Goal: Transaction & Acquisition: Purchase product/service

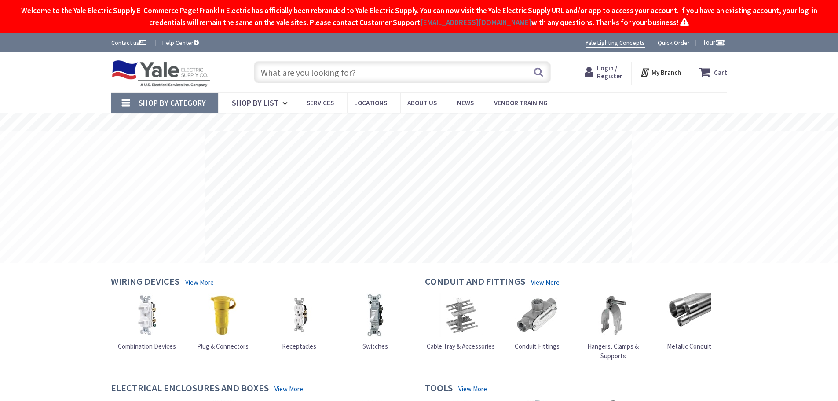
click at [371, 74] on input "text" at bounding box center [402, 72] width 297 height 22
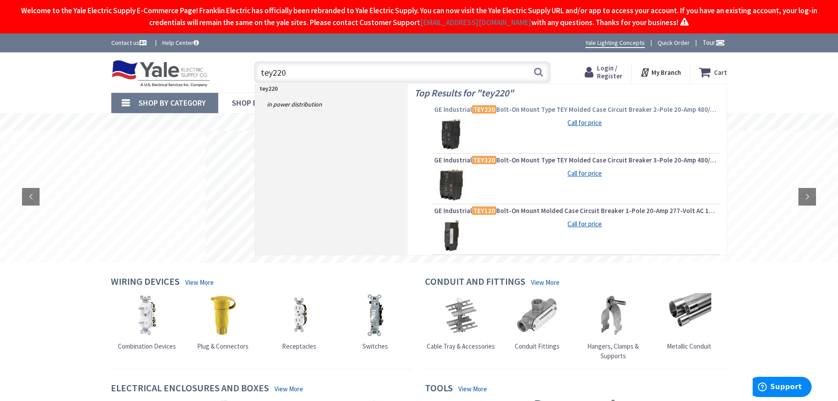
type input "tey220"
click at [521, 109] on span "GE Industrial TEY220 Bolt-On Mount Type TEY Molded Case Circuit Breaker 2-Pole …" at bounding box center [576, 109] width 284 height 9
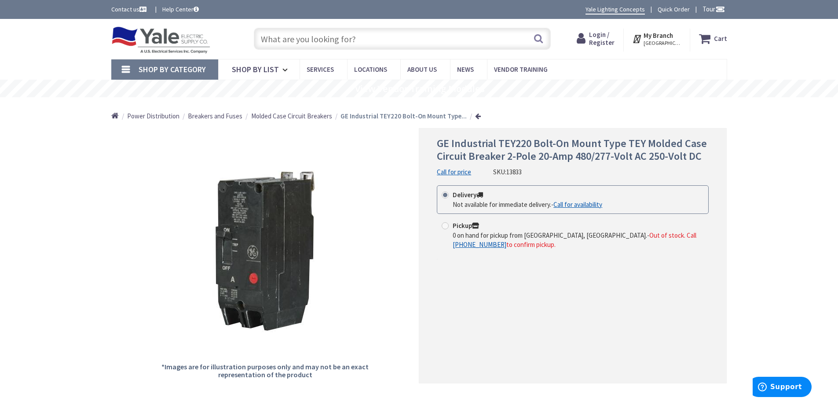
click at [410, 36] on input "text" at bounding box center [402, 39] width 297 height 22
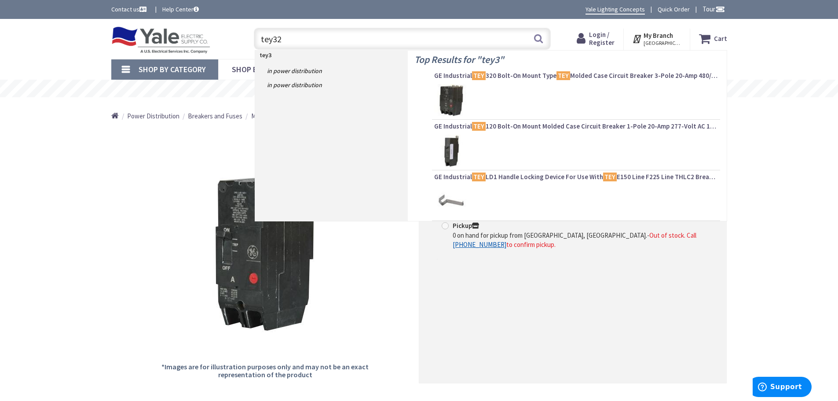
type input "tey320"
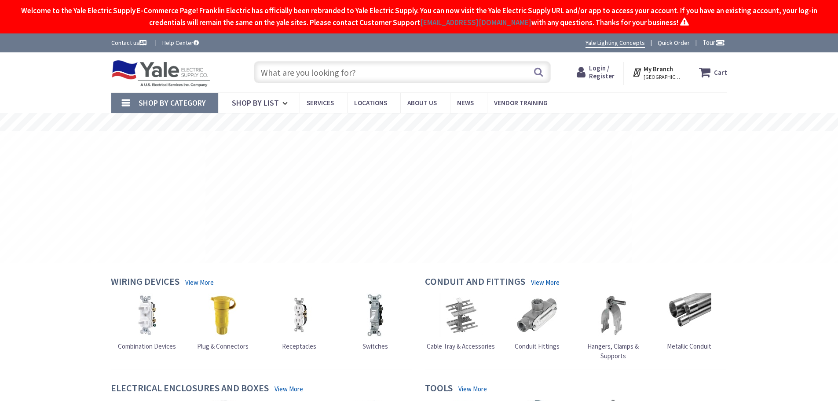
click at [434, 71] on input "text" at bounding box center [402, 72] width 297 height 22
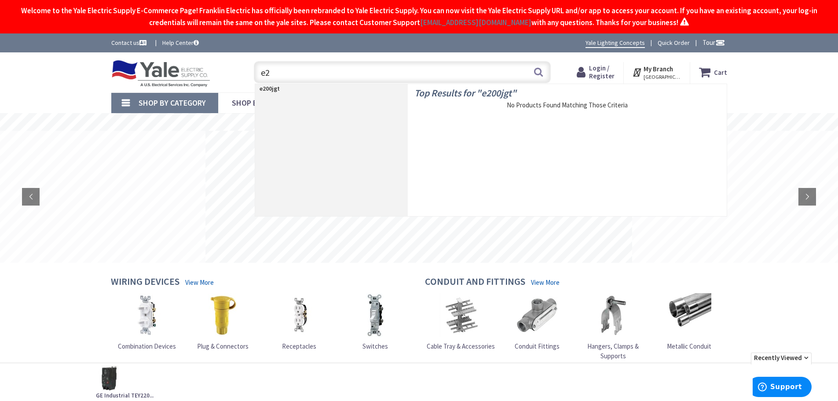
type input "e"
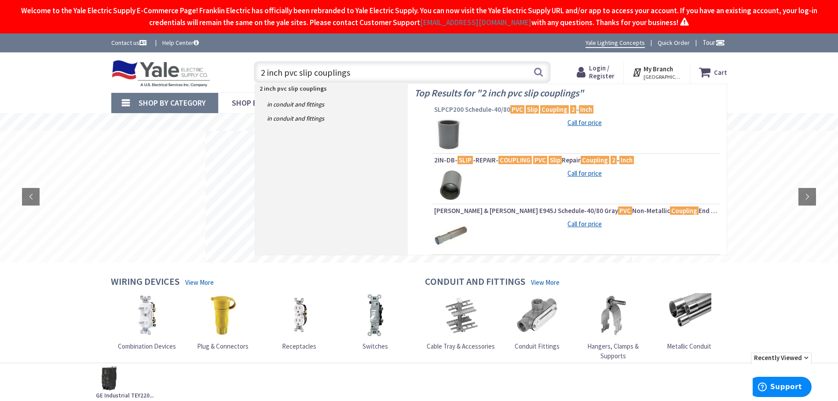
type input "2 inch pvc slip couplings"
click at [485, 111] on span "SLPCP200 Schedule-40/80 PVC Slip Coupling 2 - Inch" at bounding box center [576, 109] width 284 height 9
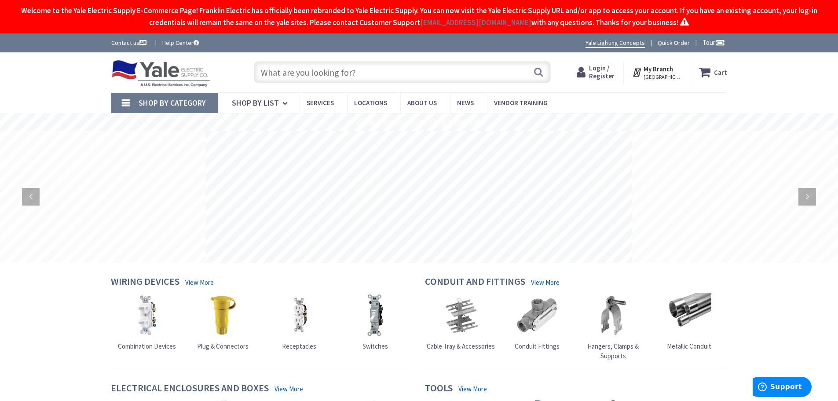
click at [369, 74] on input "text" at bounding box center [402, 72] width 297 height 22
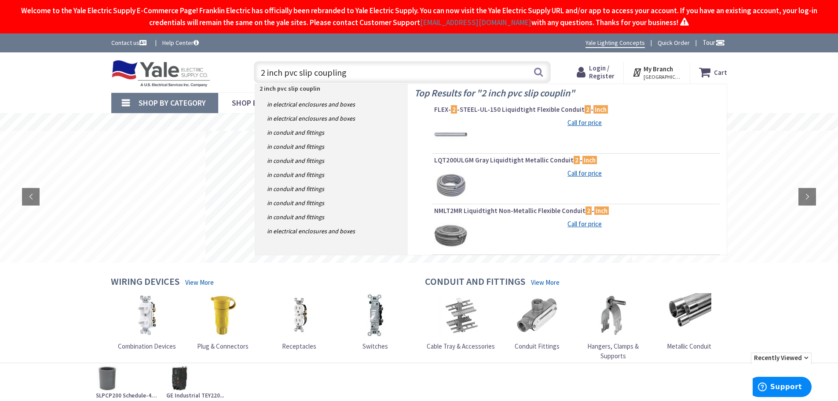
type input "2 inch pvc slip couplings"
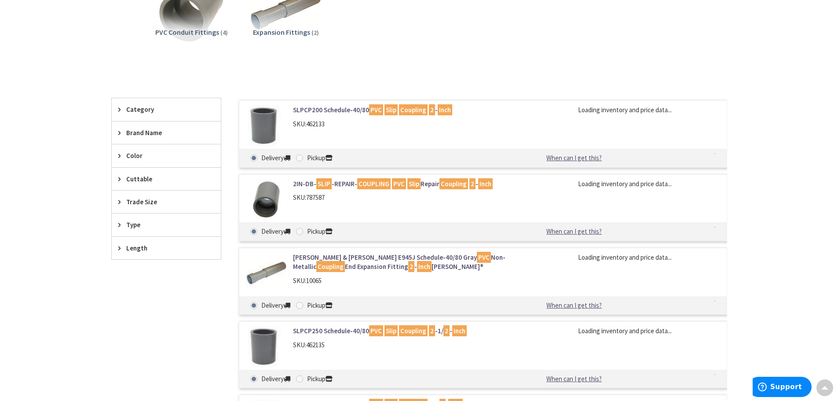
scroll to position [176, 0]
